Goal: Navigation & Orientation: Understand site structure

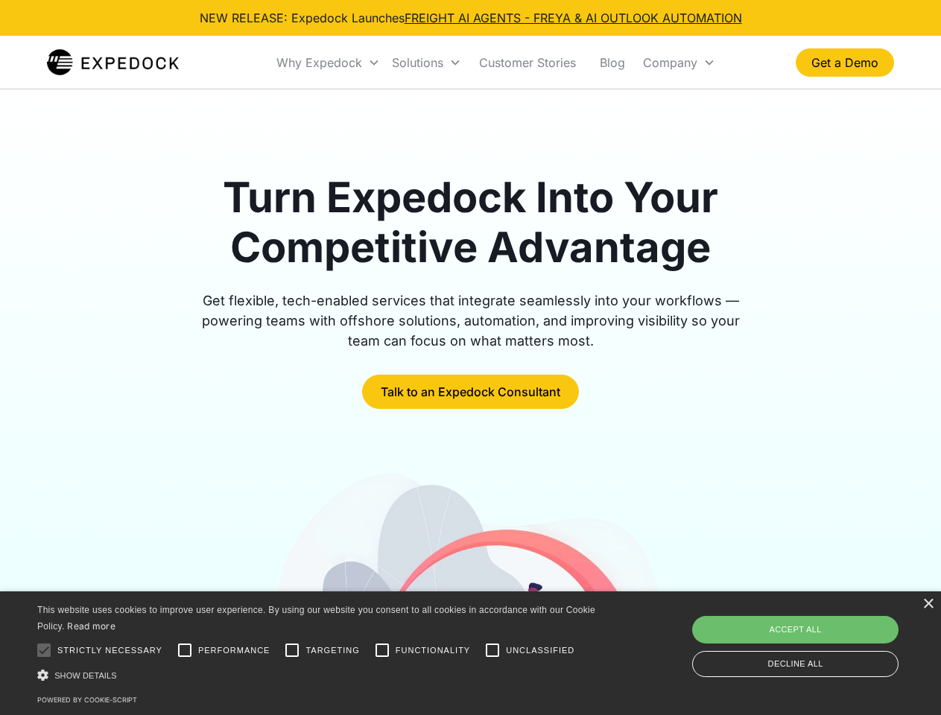
click at [328, 63] on div "Why Expedock" at bounding box center [319, 62] width 86 height 15
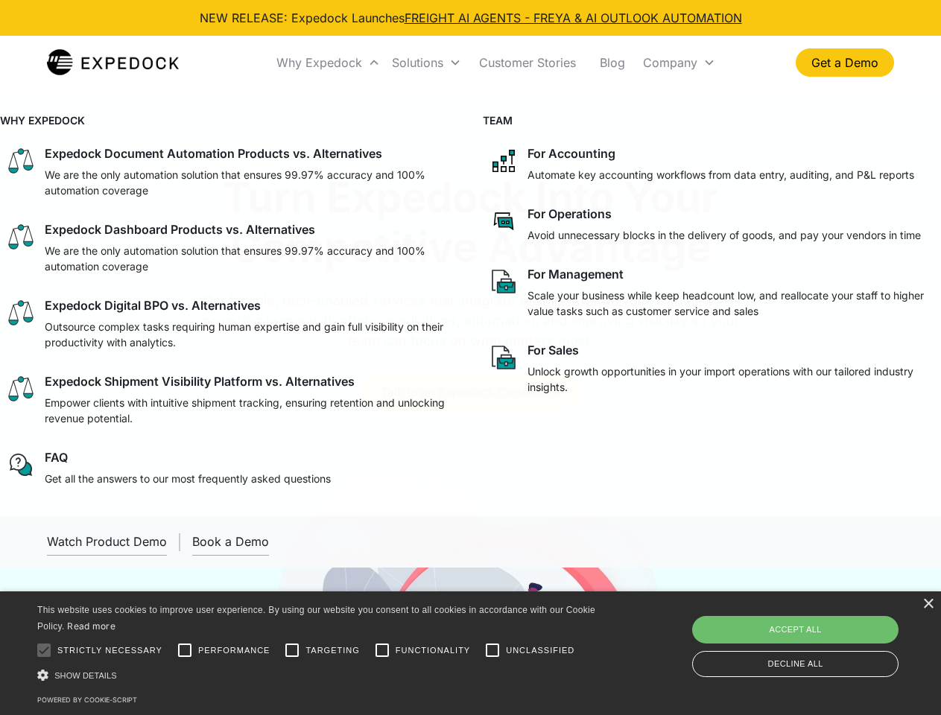
click at [426, 63] on div "Solutions" at bounding box center [417, 62] width 51 height 15
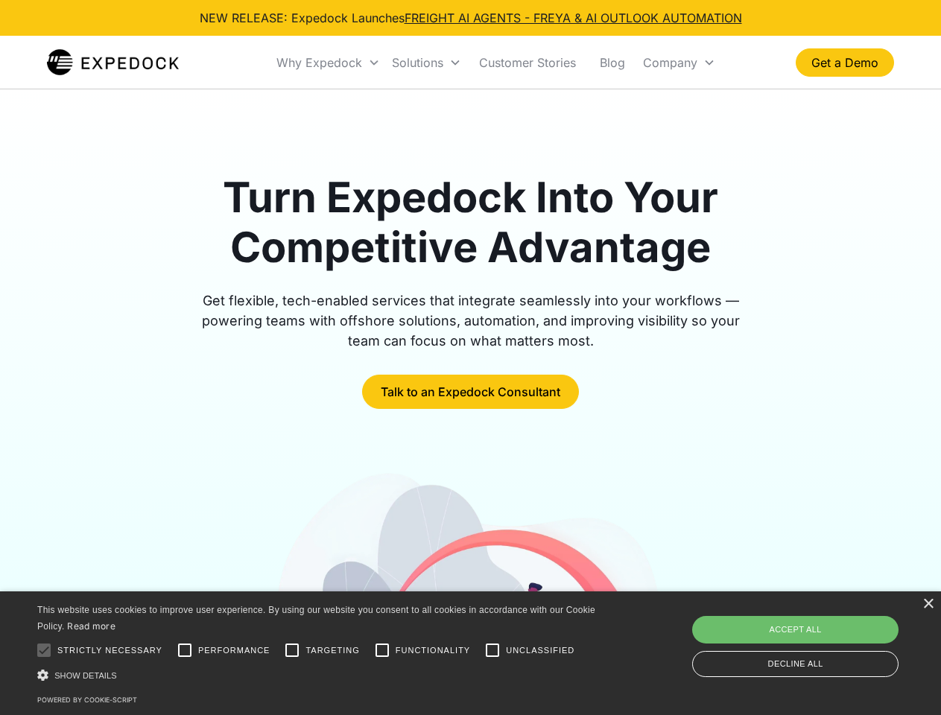
click at [679, 63] on div "Company" at bounding box center [670, 62] width 54 height 15
click at [44, 650] on div at bounding box center [44, 650] width 30 height 30
click at [185, 650] on input "Performance" at bounding box center [185, 650] width 30 height 30
checkbox input "true"
click at [292, 650] on input "Targeting" at bounding box center [292, 650] width 30 height 30
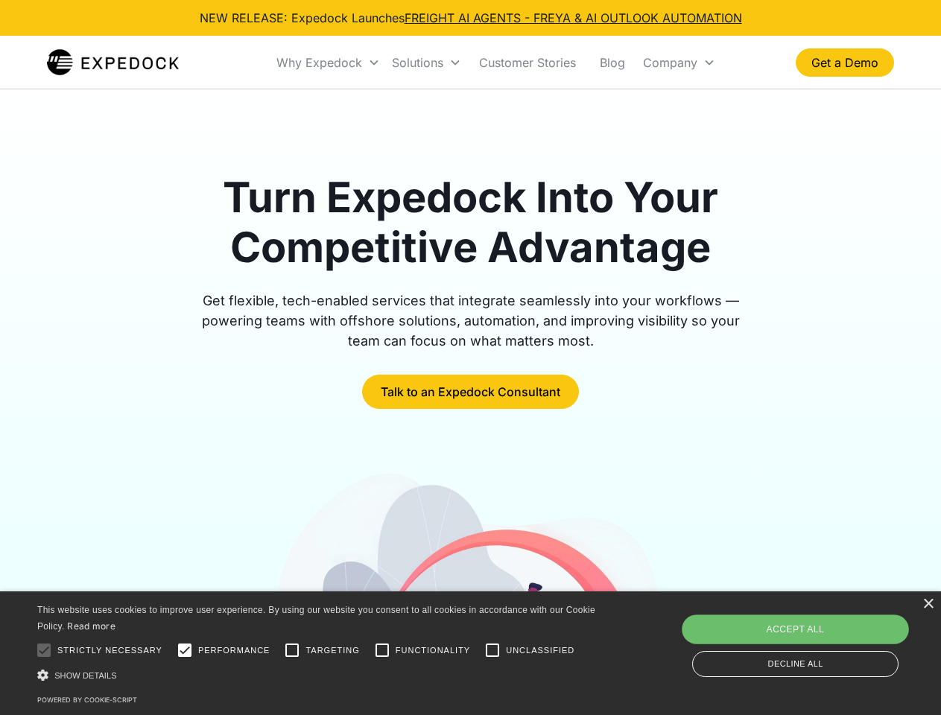
checkbox input "true"
click at [382, 650] on input "Functionality" at bounding box center [382, 650] width 30 height 30
checkbox input "true"
click at [492, 650] on input "Unclassified" at bounding box center [492, 650] width 30 height 30
checkbox input "true"
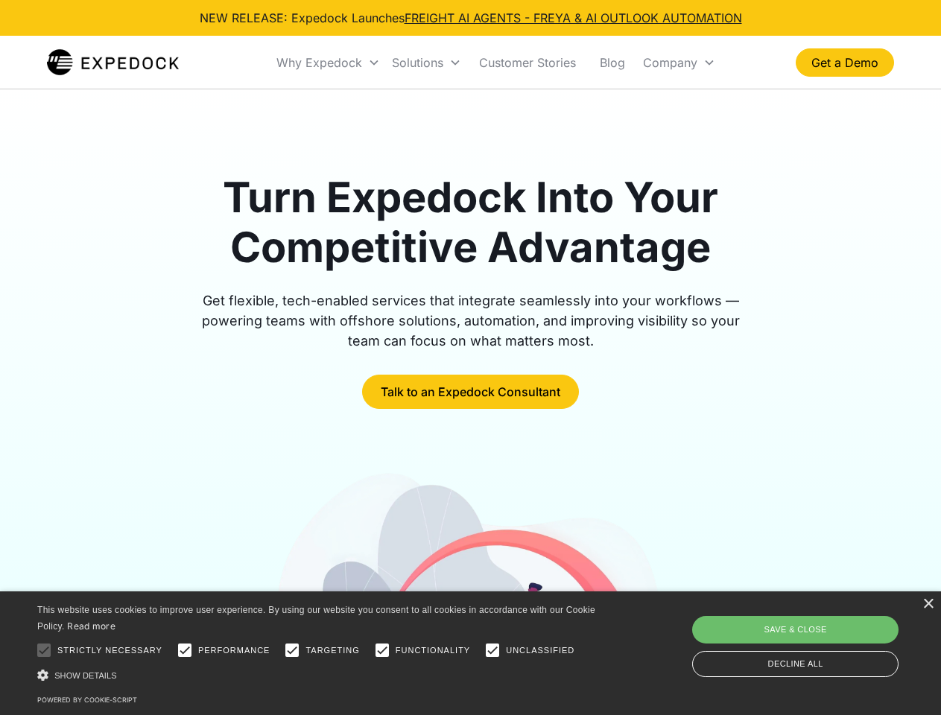
click at [319, 675] on div "Show details Hide details" at bounding box center [318, 675] width 563 height 16
